Goal: Communication & Community: Answer question/provide support

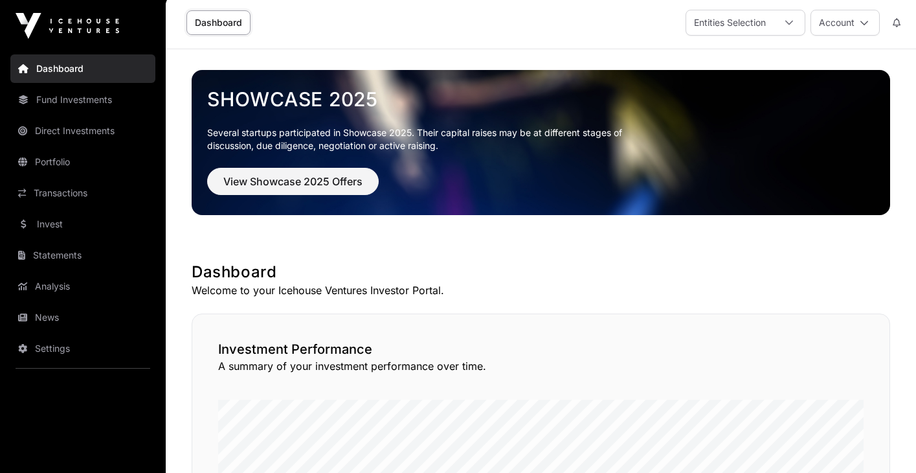
scroll to position [3, 0]
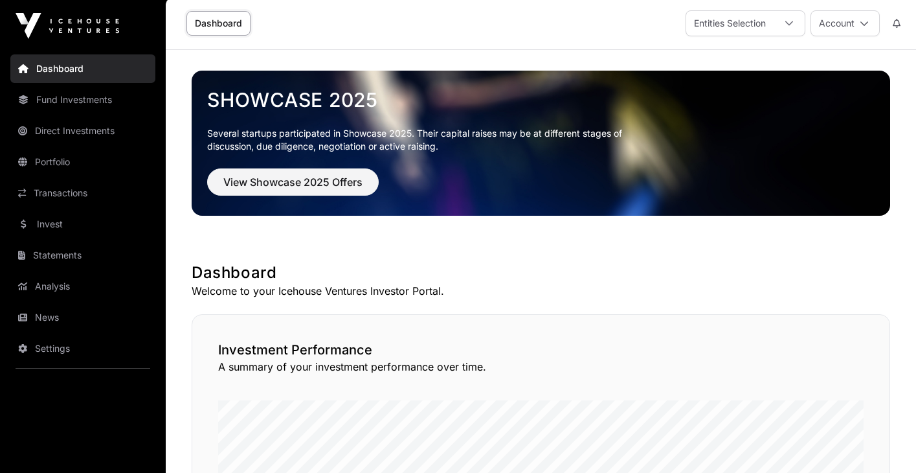
click at [65, 166] on link "Portfolio" at bounding box center [82, 162] width 145 height 28
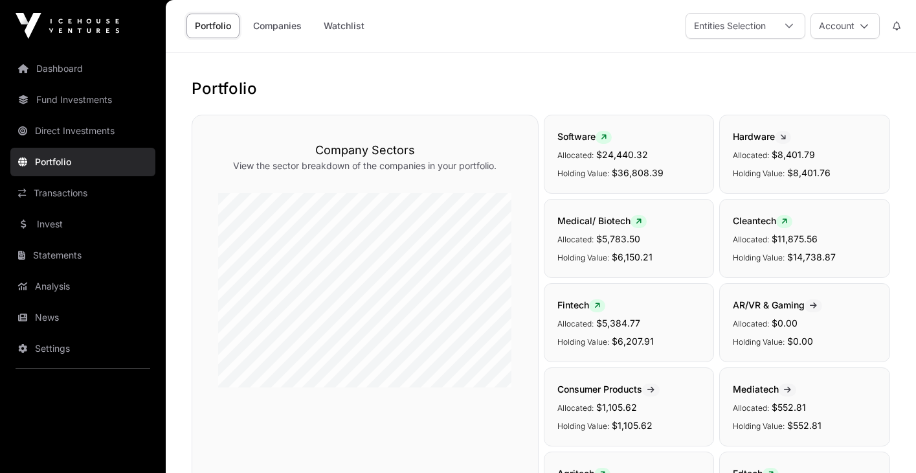
click at [275, 27] on link "Companies" at bounding box center [277, 26] width 65 height 25
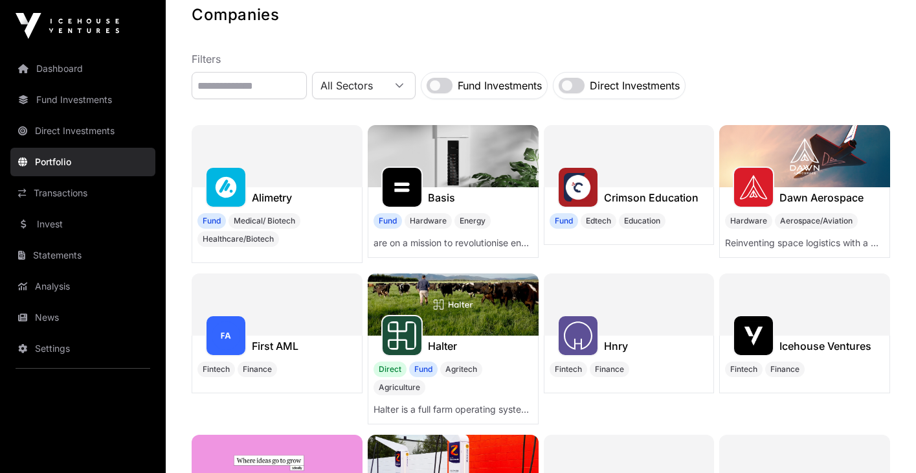
scroll to position [63, 0]
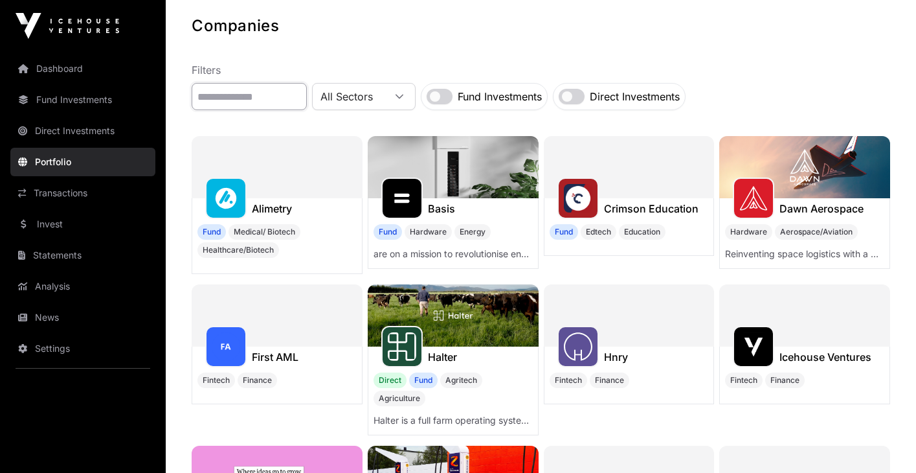
click at [266, 95] on input "text" at bounding box center [249, 96] width 115 height 27
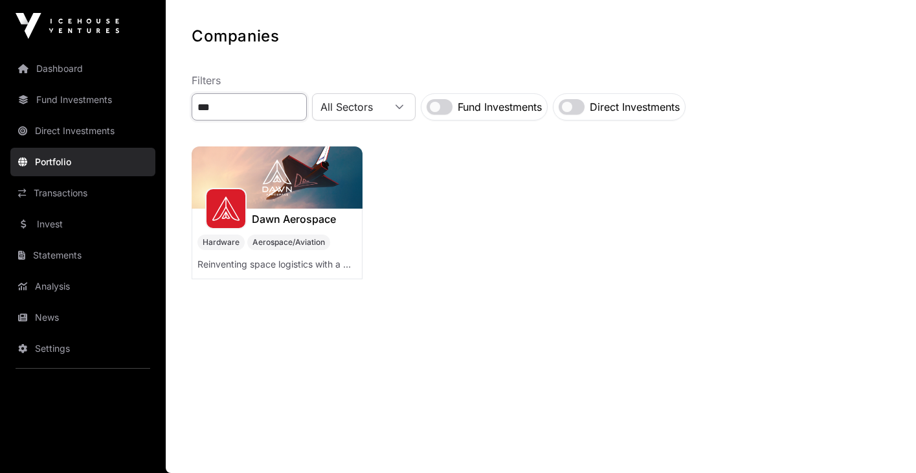
scroll to position [52, 0]
type input "****"
click at [284, 188] on img at bounding box center [277, 177] width 171 height 62
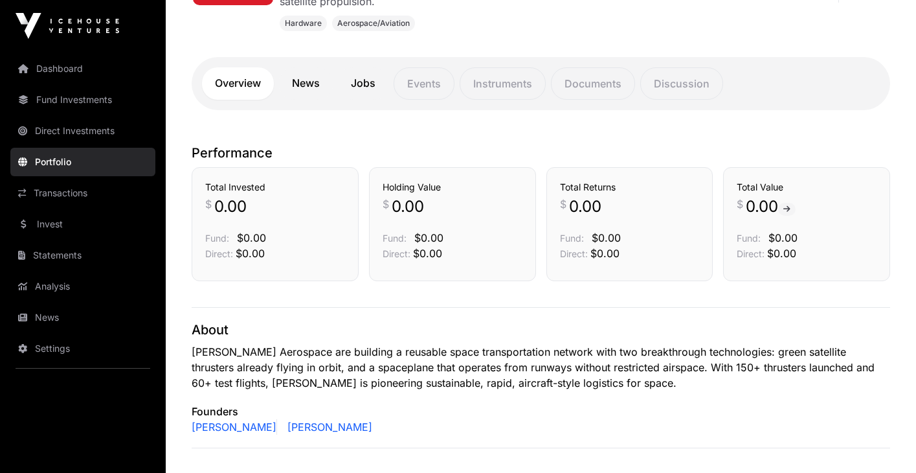
scroll to position [275, 0]
click at [312, 82] on link "News" at bounding box center [306, 83] width 54 height 32
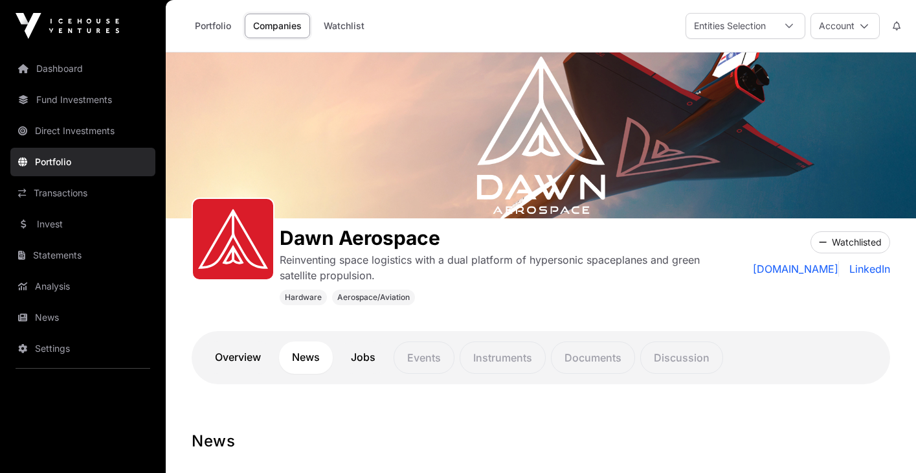
click at [368, 359] on link "Jobs" at bounding box center [363, 357] width 51 height 32
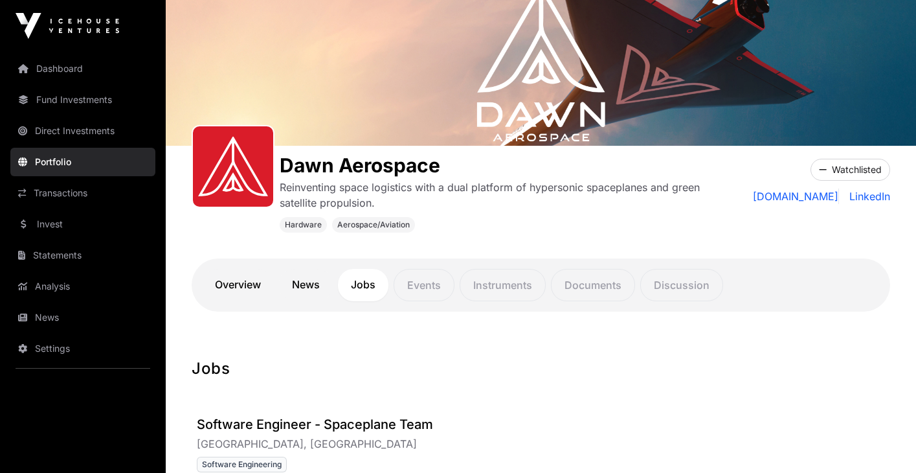
scroll to position [74, 0]
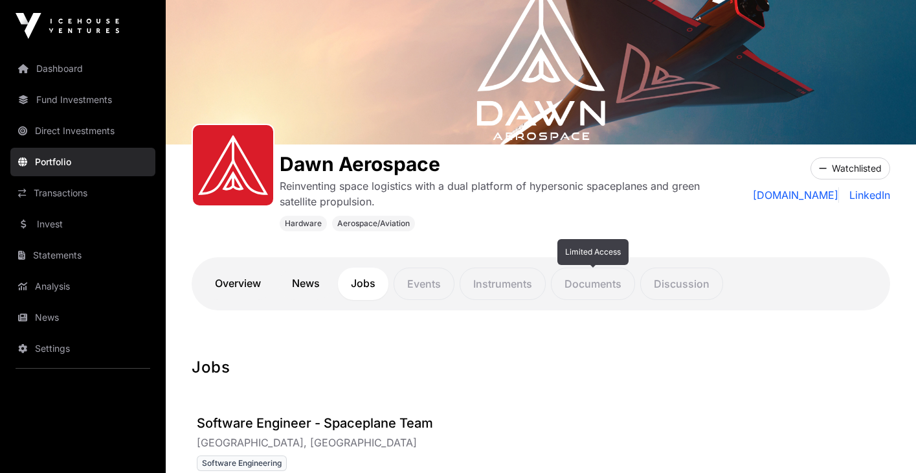
click at [609, 289] on p "Documents" at bounding box center [593, 283] width 84 height 32
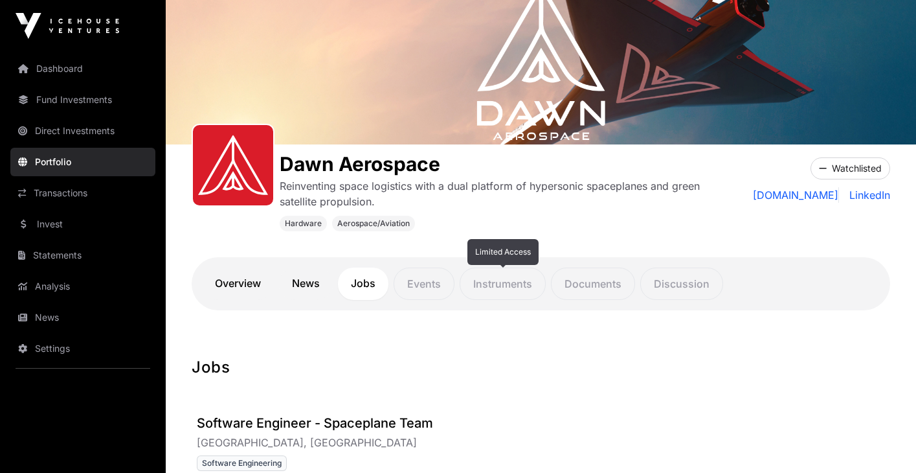
click at [512, 292] on p "Instruments" at bounding box center [503, 283] width 86 height 32
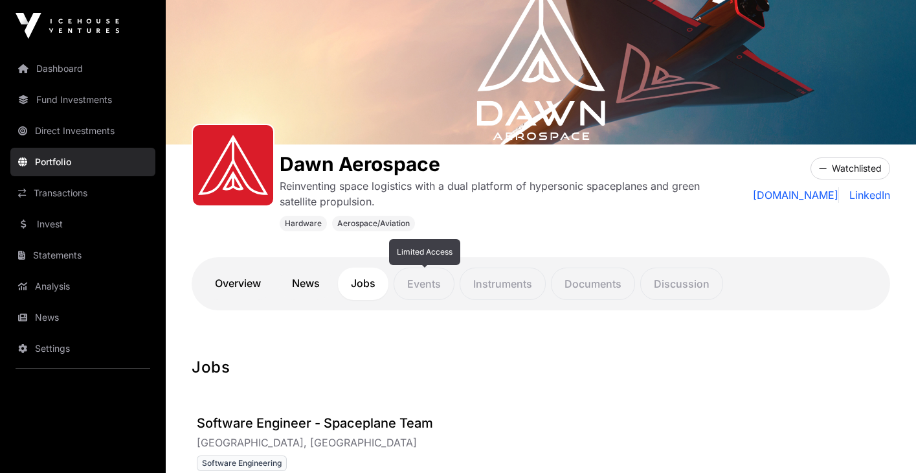
click at [442, 291] on p "Events" at bounding box center [424, 283] width 61 height 32
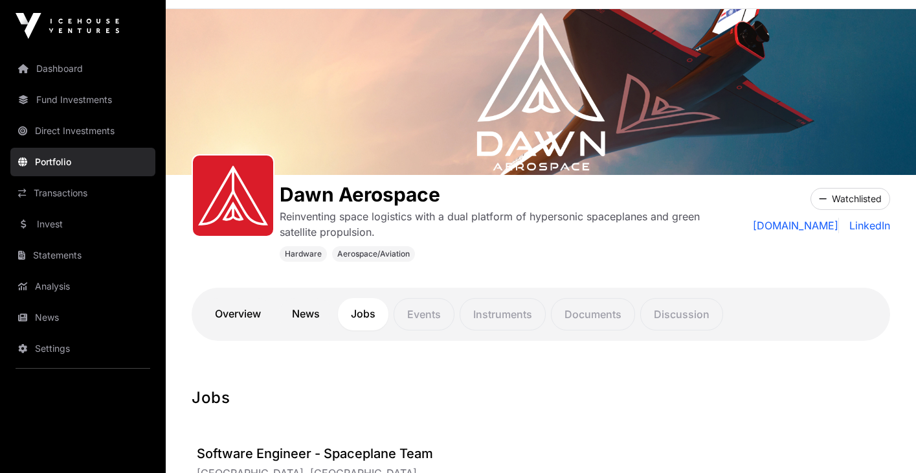
scroll to position [70, 0]
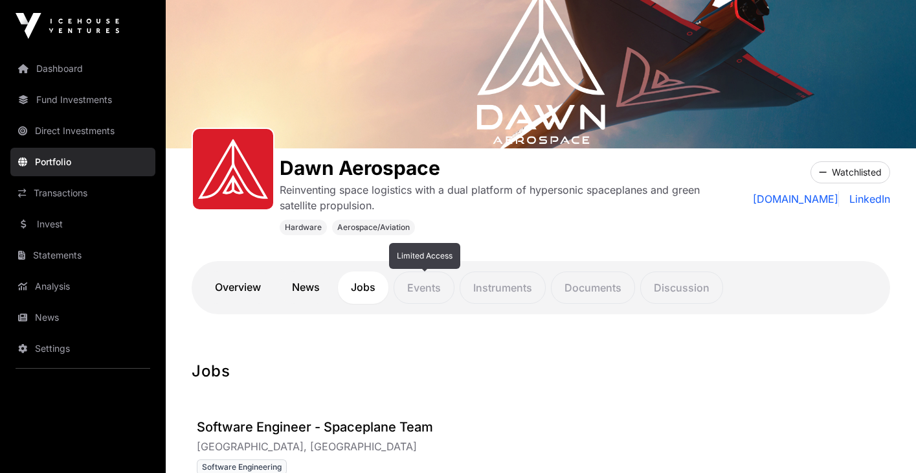
click at [435, 288] on p "Events" at bounding box center [424, 287] width 61 height 32
click at [493, 287] on p "Instruments" at bounding box center [503, 287] width 86 height 32
click at [585, 286] on p "Documents" at bounding box center [593, 287] width 84 height 32
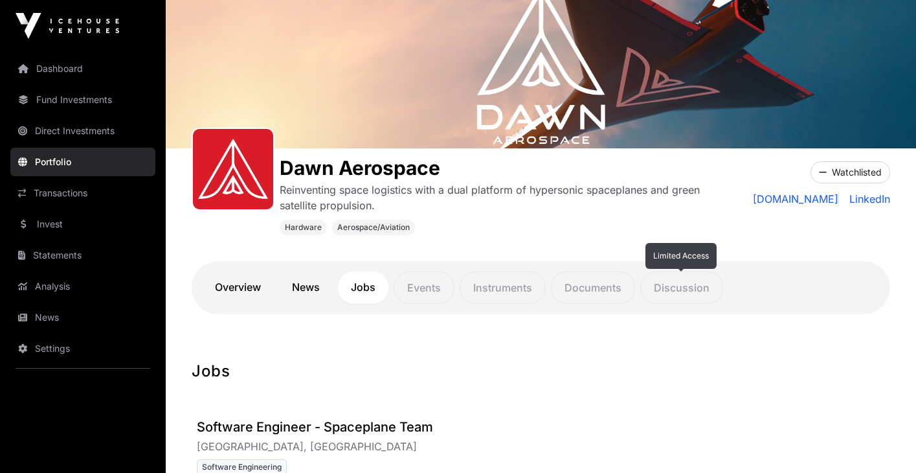
click at [684, 283] on p "Discussion" at bounding box center [681, 287] width 83 height 32
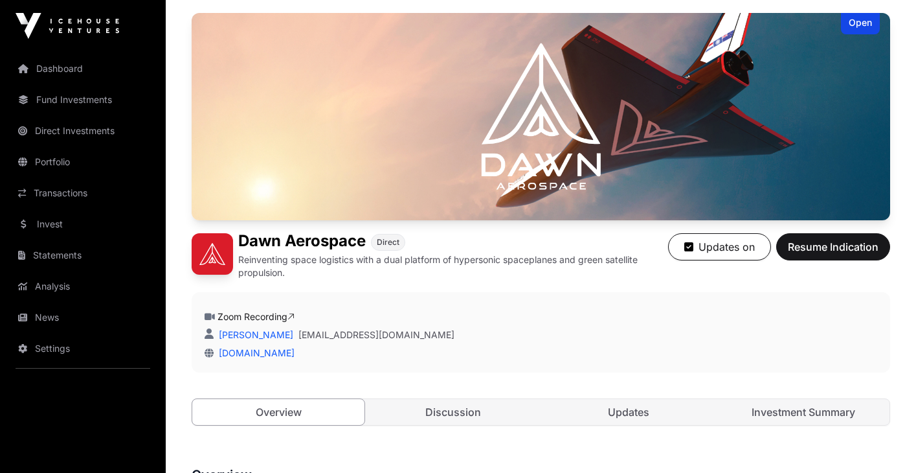
scroll to position [293, 0]
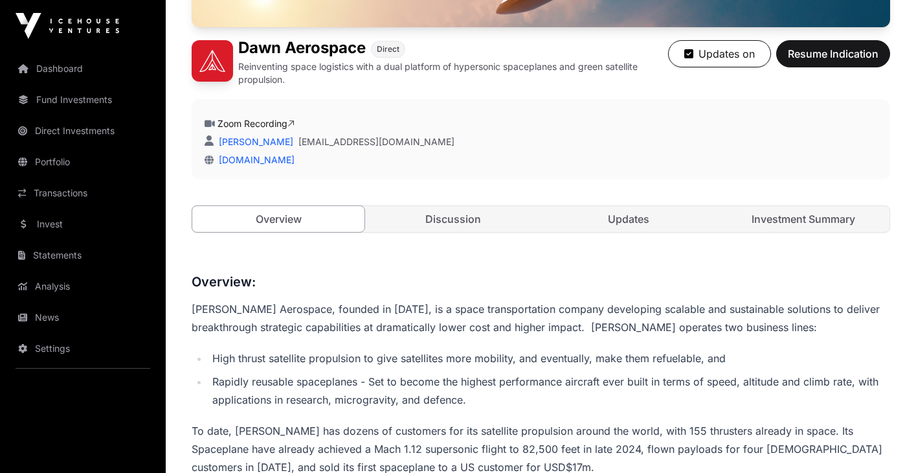
click at [632, 220] on link "Updates" at bounding box center [629, 219] width 172 height 26
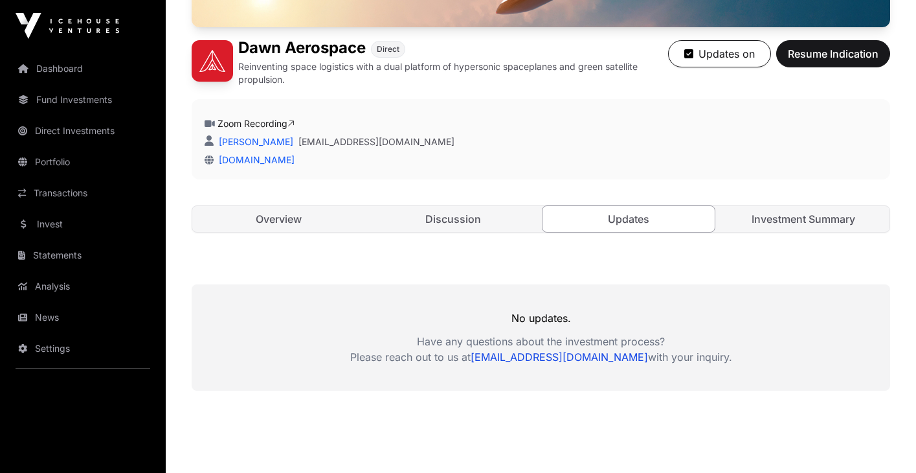
click at [776, 225] on link "Investment Summary" at bounding box center [804, 219] width 172 height 26
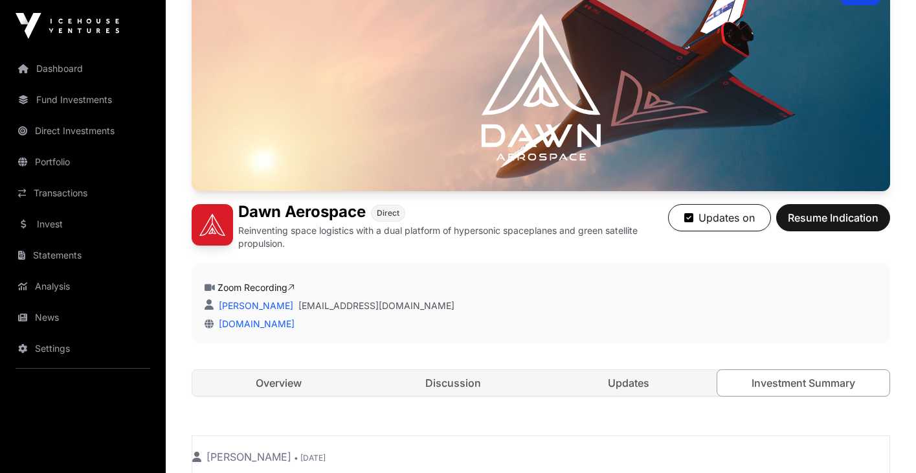
scroll to position [117, 0]
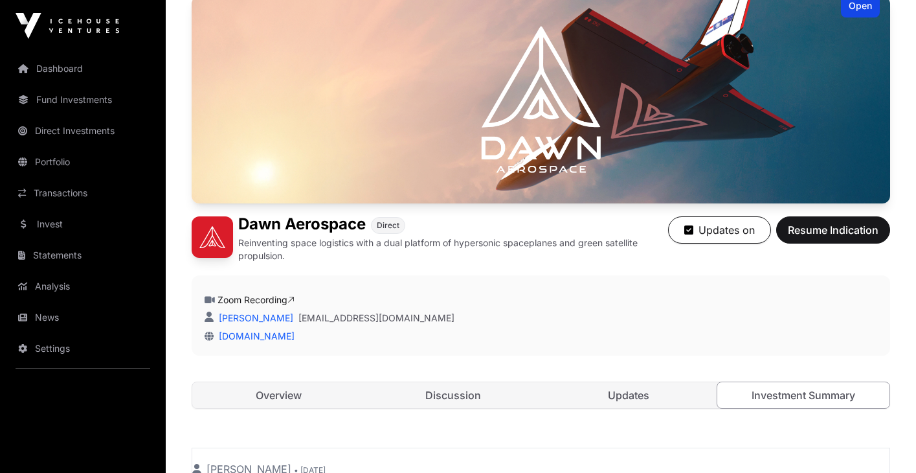
click at [470, 398] on link "Discussion" at bounding box center [453, 395] width 172 height 26
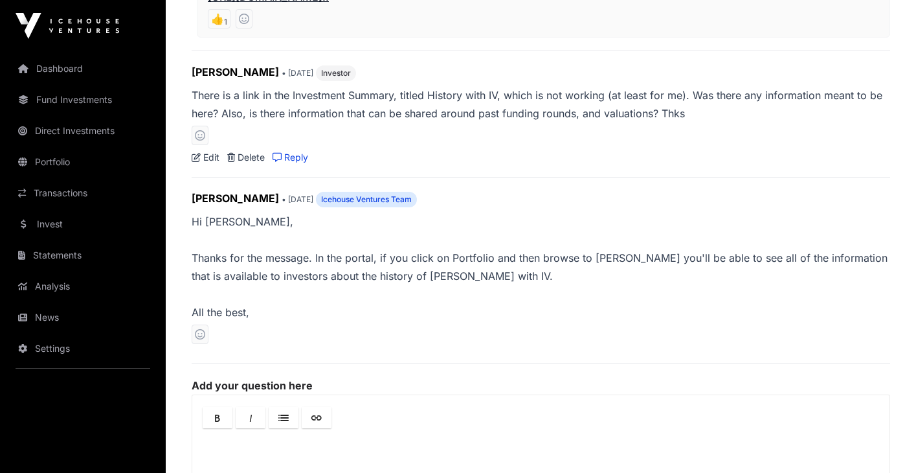
scroll to position [815, 0]
click at [425, 305] on p "Hi [PERSON_NAME], Thanks for the message. In the portal, if you click on Portfo…" at bounding box center [541, 267] width 699 height 109
click at [446, 268] on p "Hi [PERSON_NAME], Thanks for the message. In the portal, if you click on Portfo…" at bounding box center [541, 267] width 699 height 109
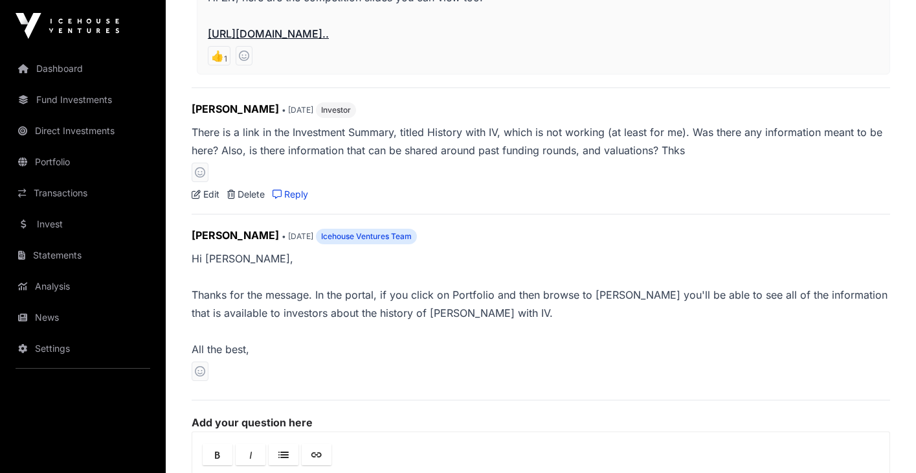
scroll to position [778, 0]
click at [295, 196] on link "Reply" at bounding box center [291, 194] width 36 height 13
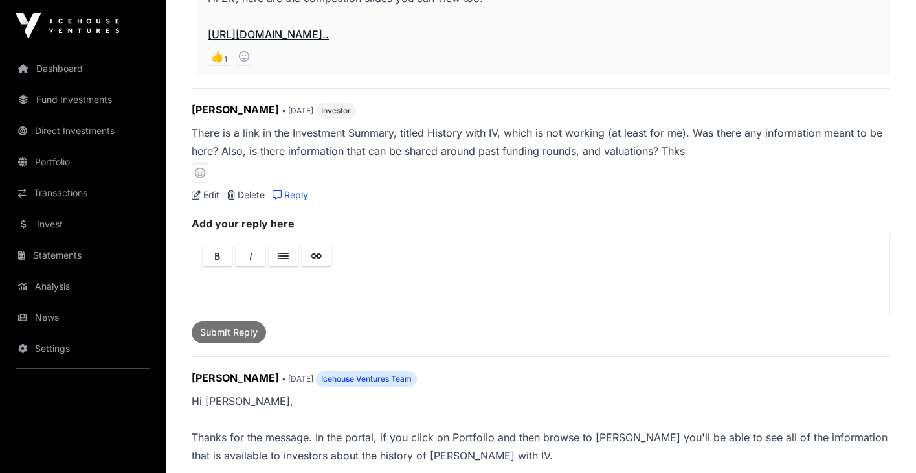
click at [266, 286] on p at bounding box center [541, 287] width 674 height 16
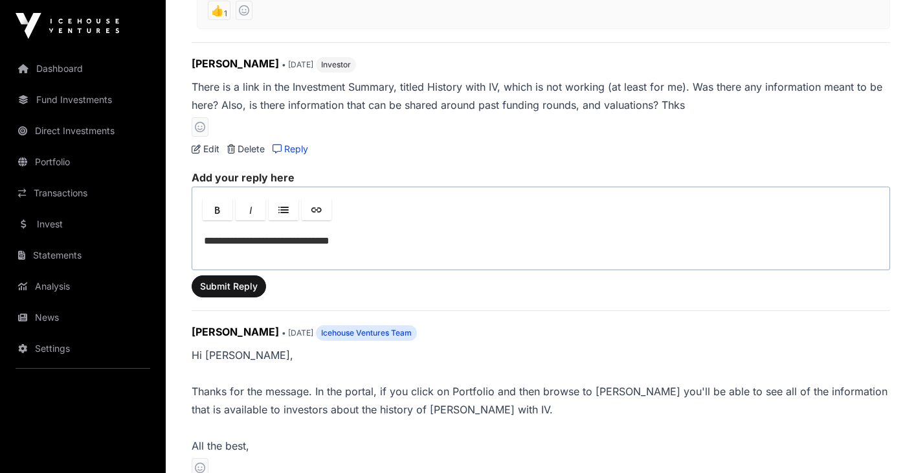
scroll to position [829, 0]
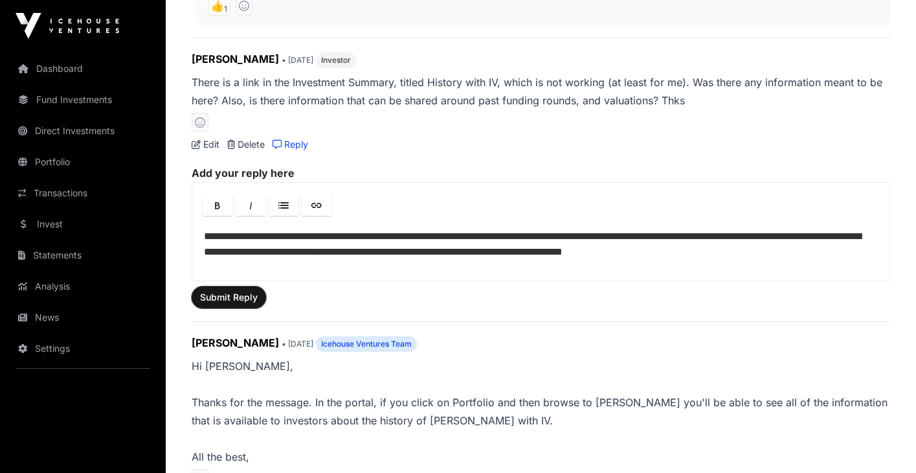
click at [245, 301] on span "Submit Reply" at bounding box center [229, 297] width 58 height 13
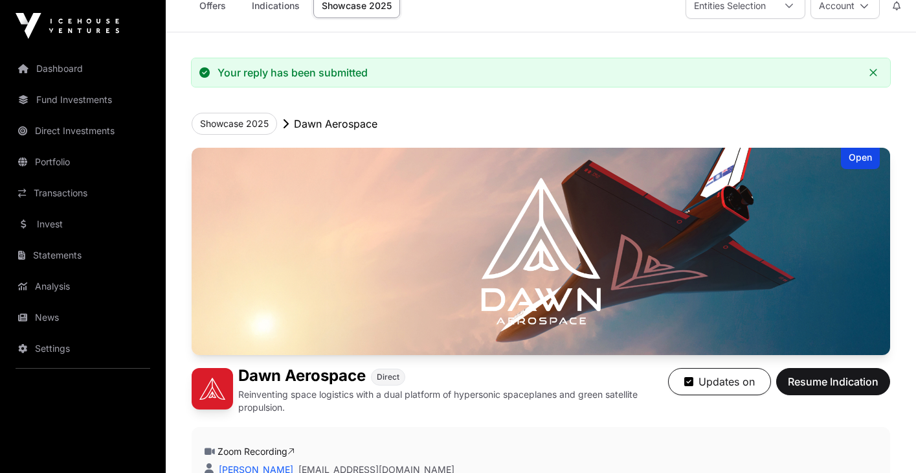
scroll to position [0, 0]
